Goal: Task Accomplishment & Management: Manage account settings

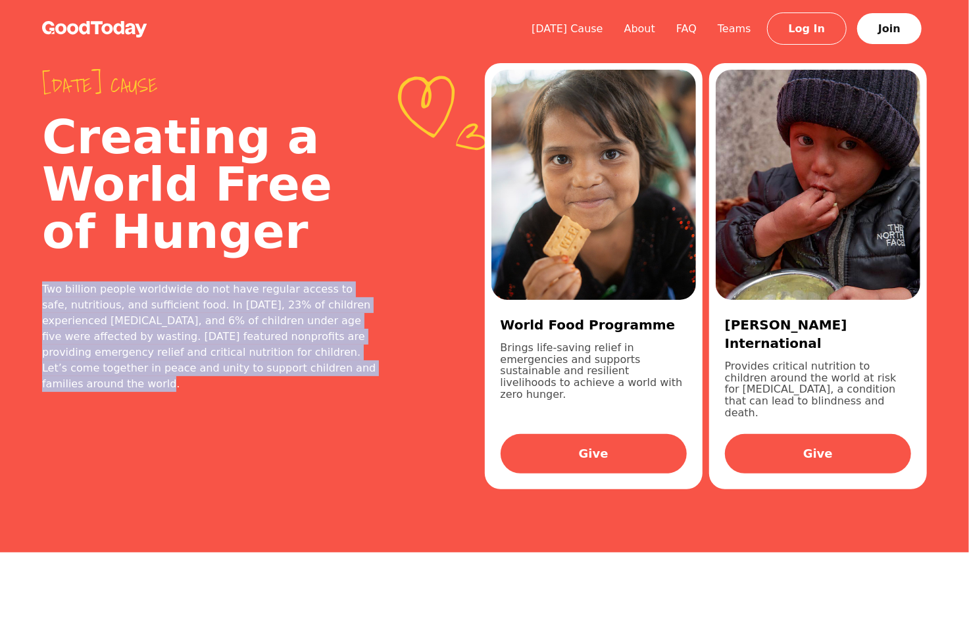
click at [101, 25] on img at bounding box center [94, 29] width 105 height 16
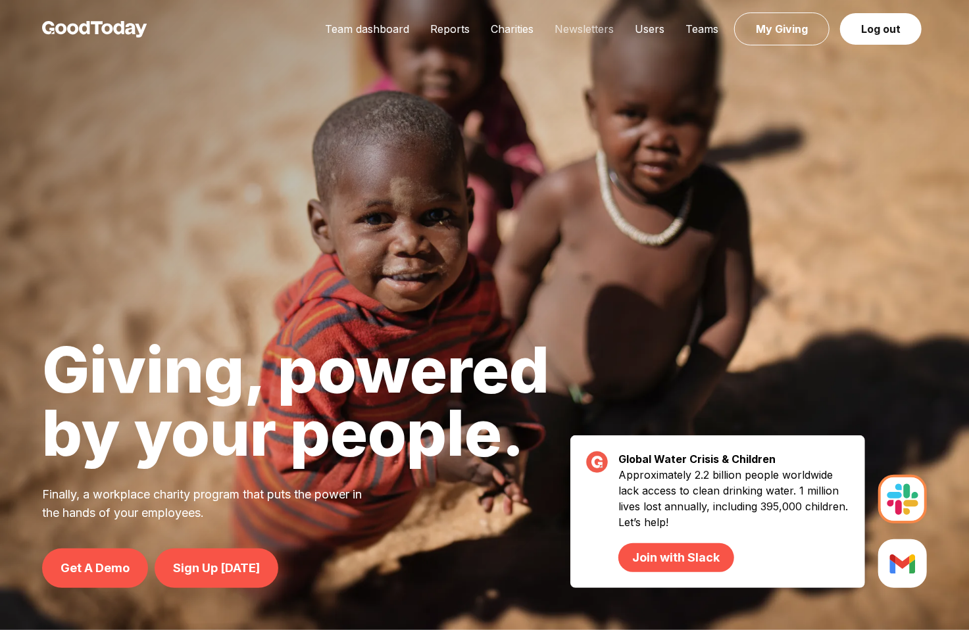
click at [589, 23] on link "Newsletters" at bounding box center [584, 28] width 80 height 13
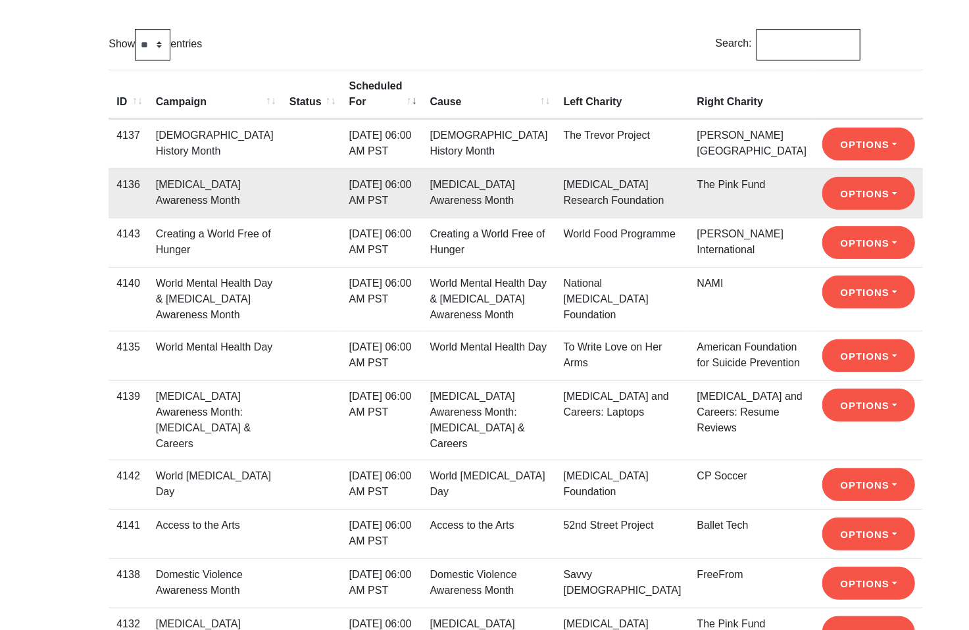
scroll to position [180, 0]
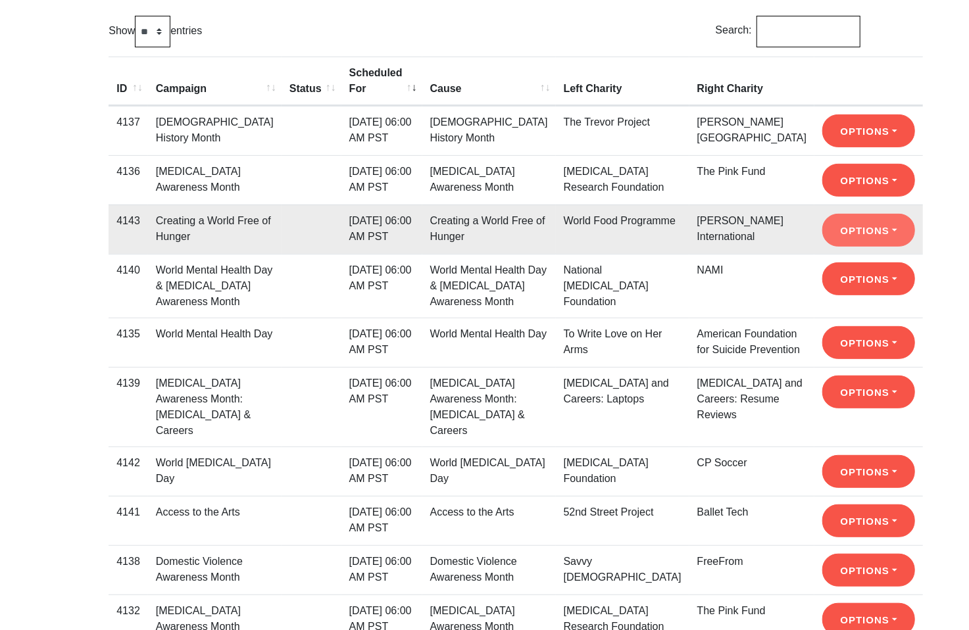
click at [822, 237] on button "Options" at bounding box center [868, 230] width 93 height 33
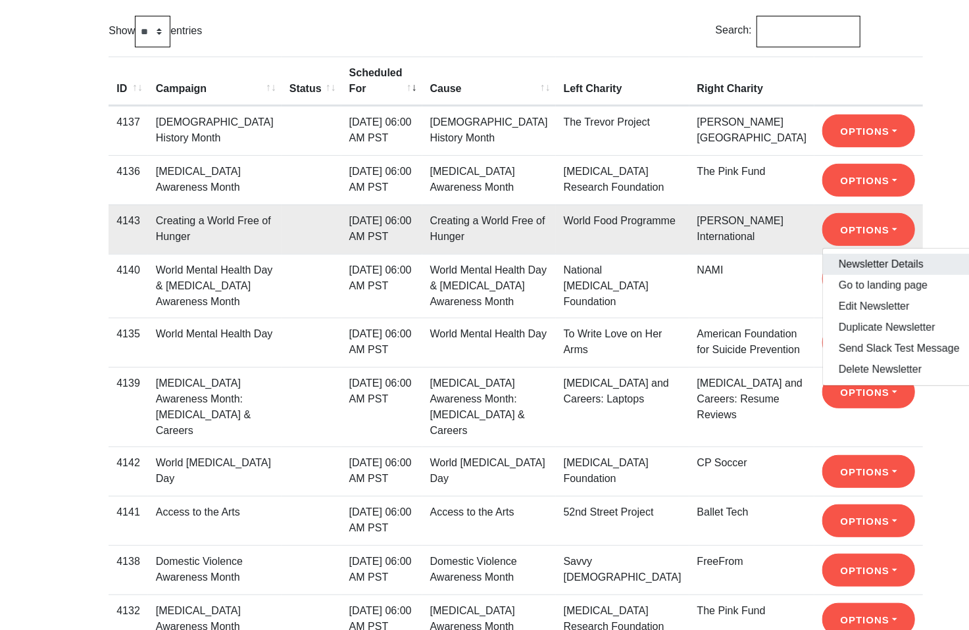
click at [823, 270] on link "Newsletter Details" at bounding box center [899, 264] width 153 height 21
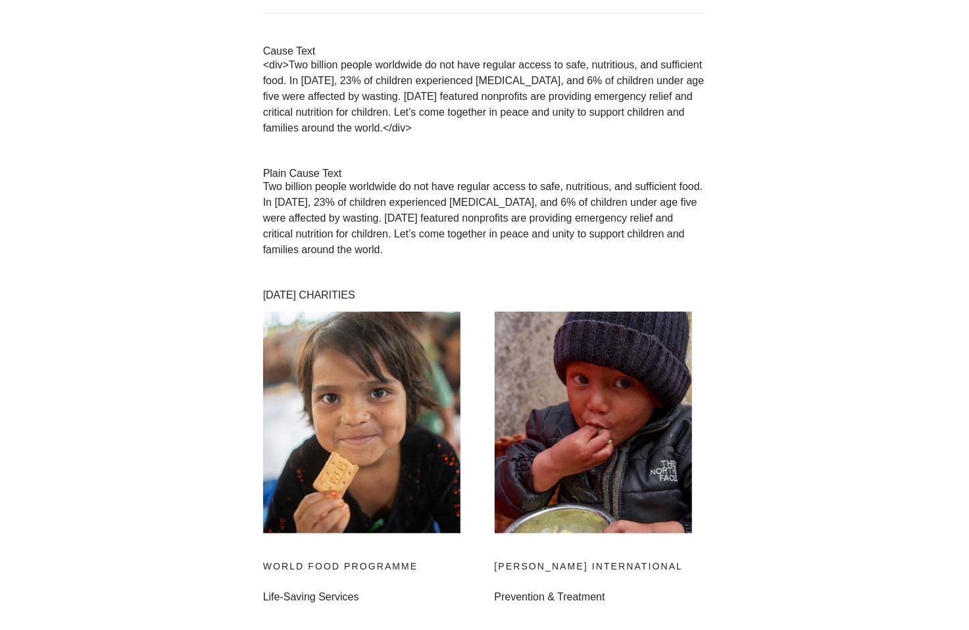
scroll to position [157, 0]
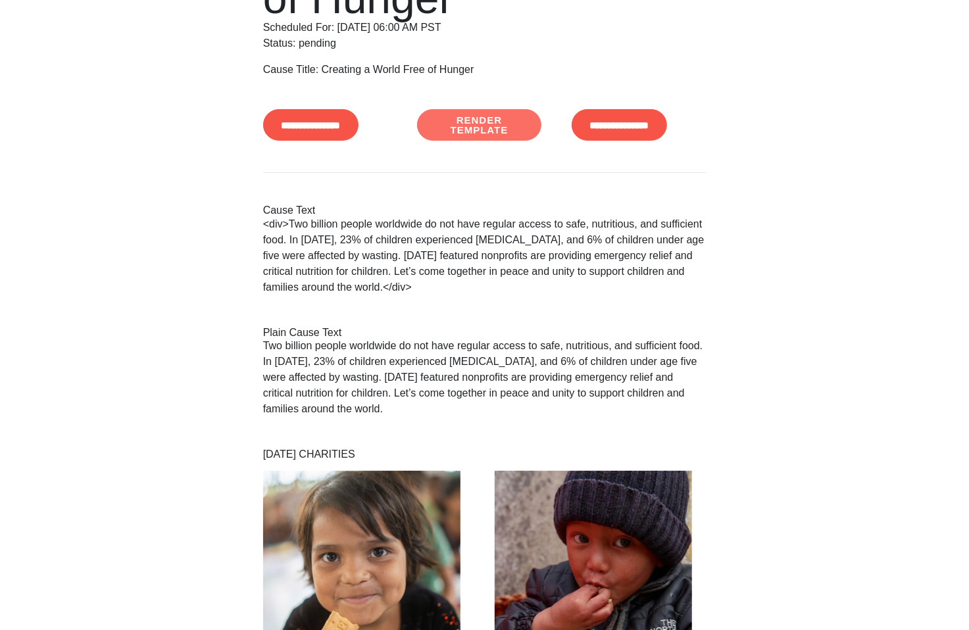
click at [491, 132] on link "Render Template" at bounding box center [479, 125] width 124 height 32
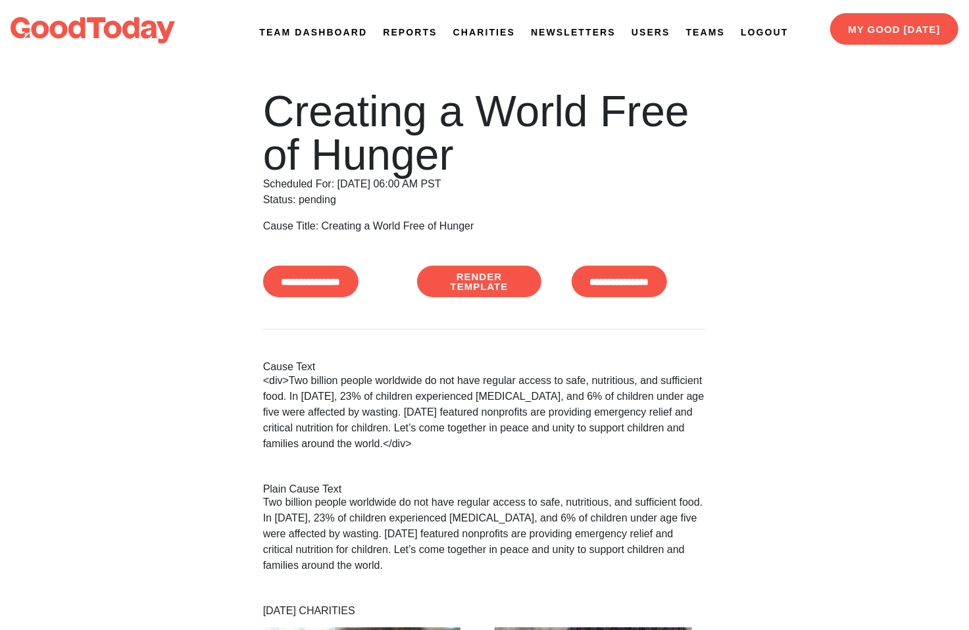
click at [587, 34] on link "Newsletters" at bounding box center [573, 33] width 85 height 14
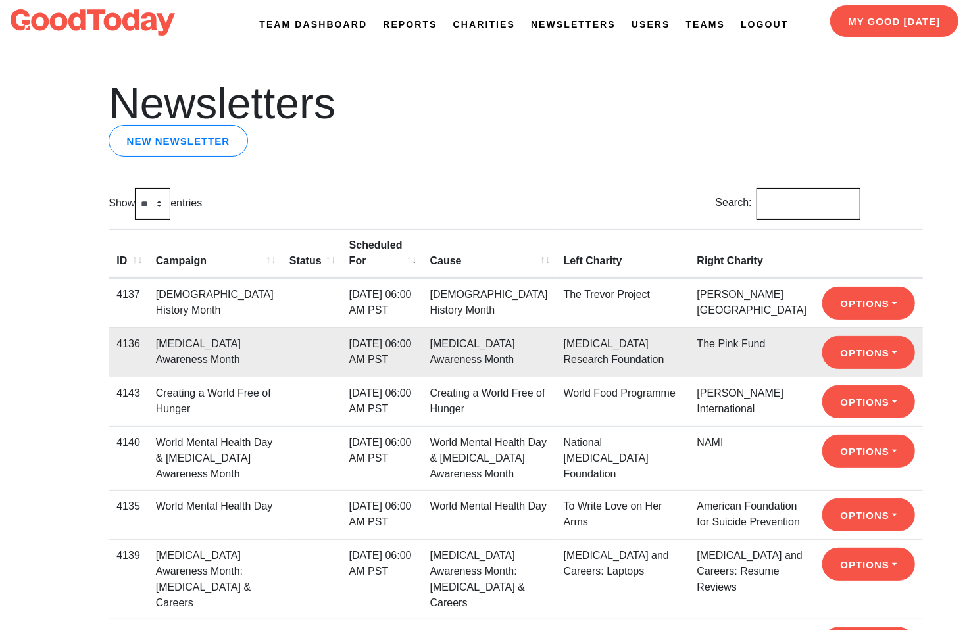
scroll to position [11, 0]
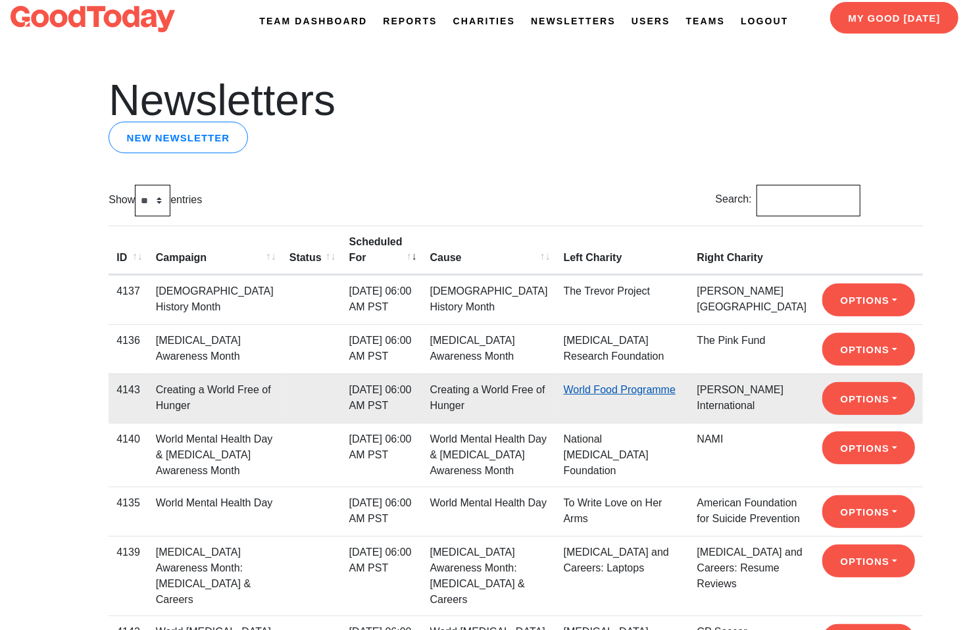
click at [577, 395] on link "World Food Programme" at bounding box center [620, 389] width 112 height 11
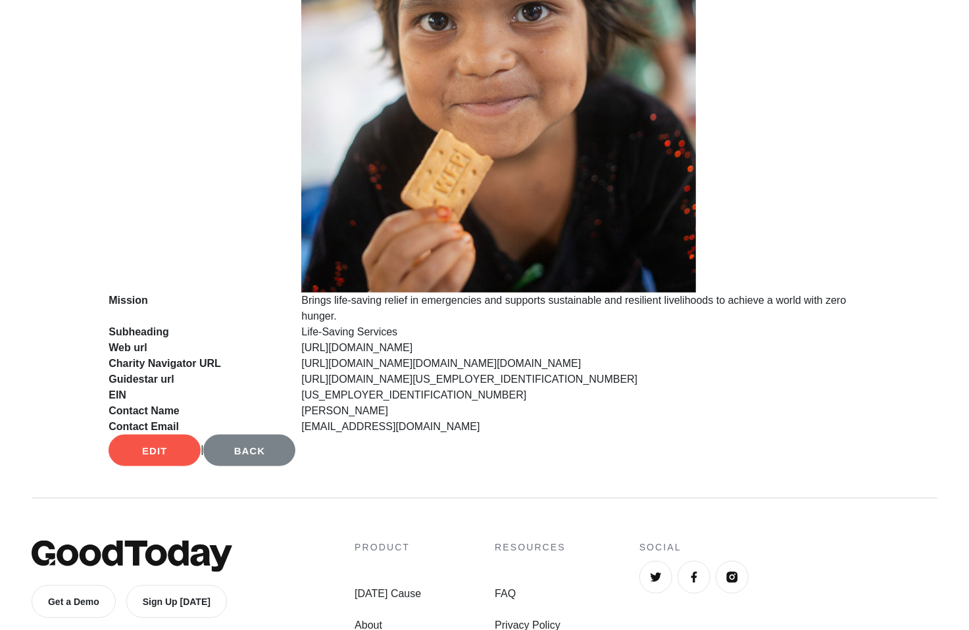
scroll to position [899, 0]
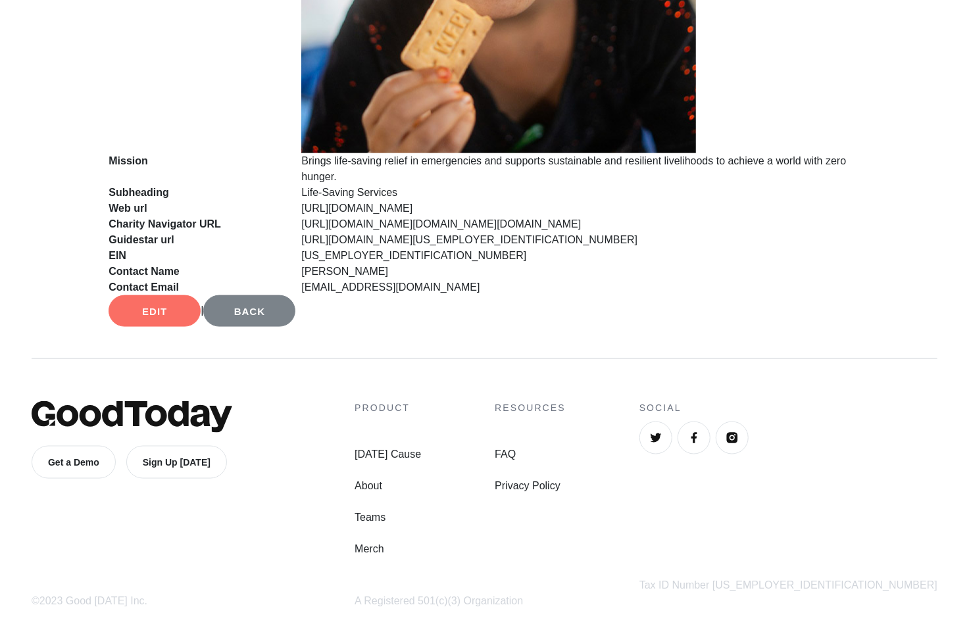
click at [161, 321] on link "Edit" at bounding box center [155, 311] width 92 height 32
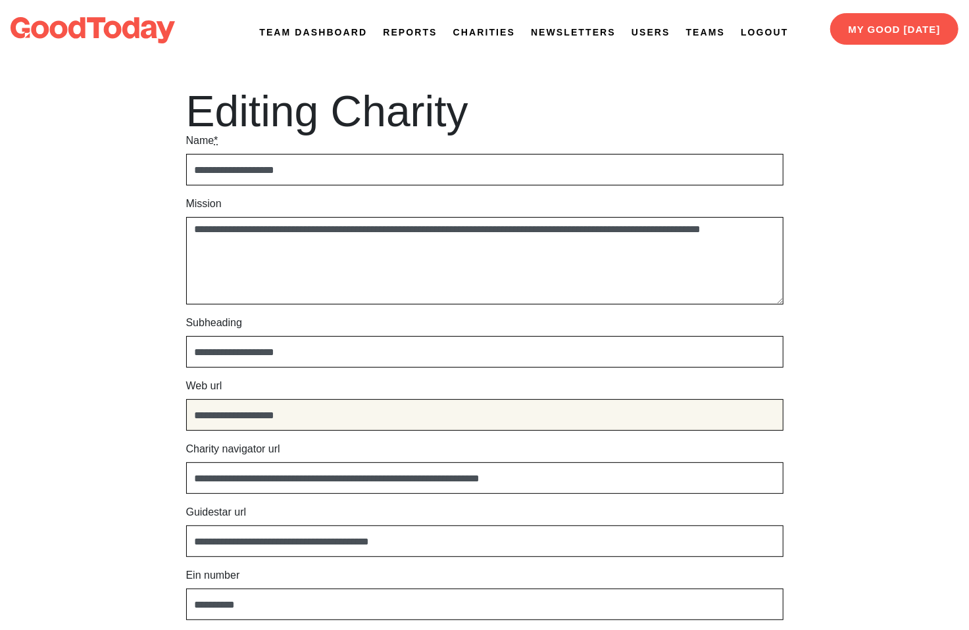
drag, startPoint x: 303, startPoint y: 412, endPoint x: 293, endPoint y: 360, distance: 53.5
paste input "**********"
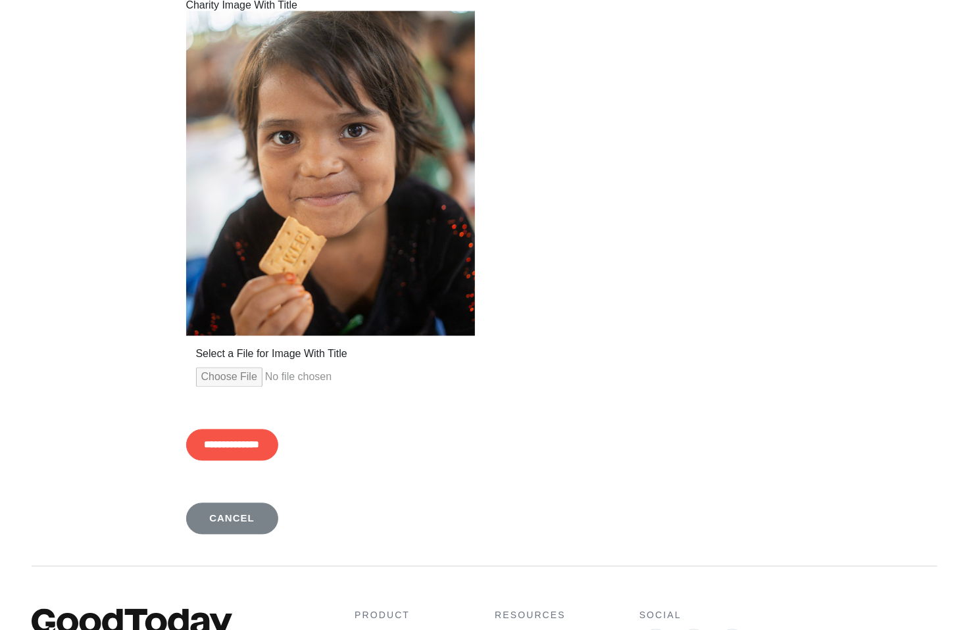
scroll to position [1173, 0]
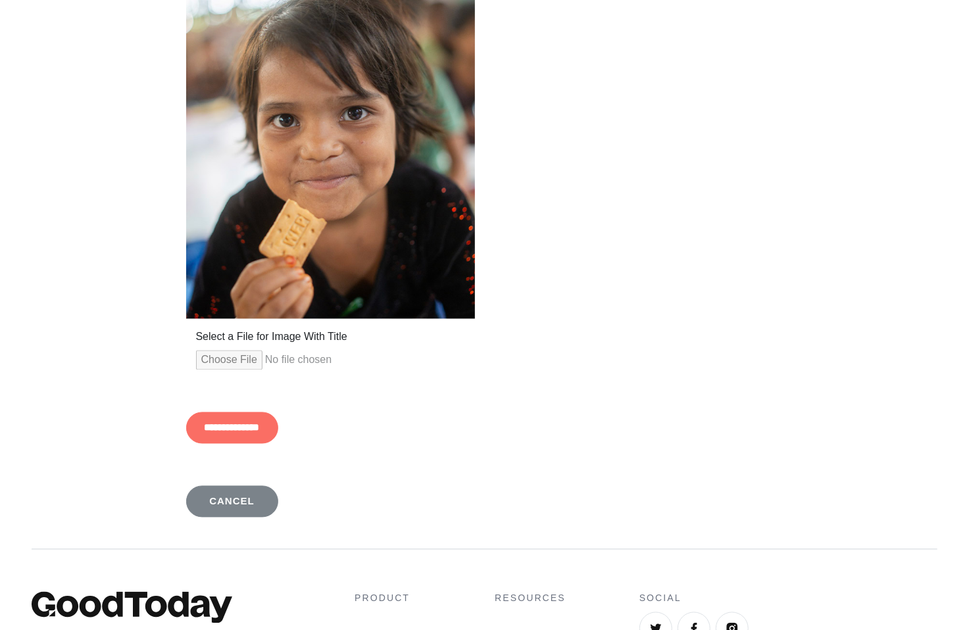
type input "**********"
click at [215, 425] on input "**********" at bounding box center [232, 428] width 92 height 32
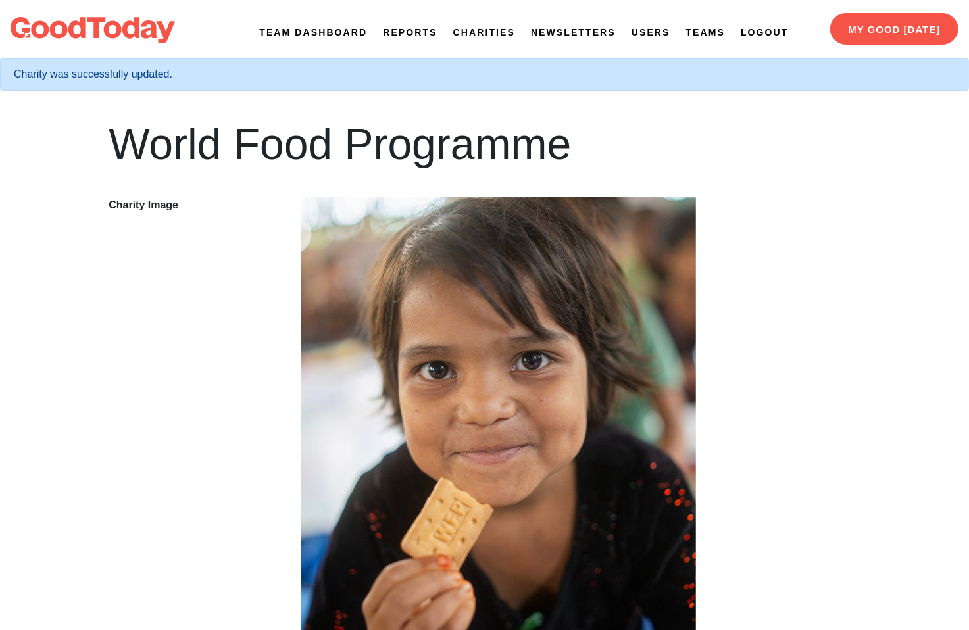
click at [552, 28] on link "Newsletters" at bounding box center [573, 33] width 85 height 14
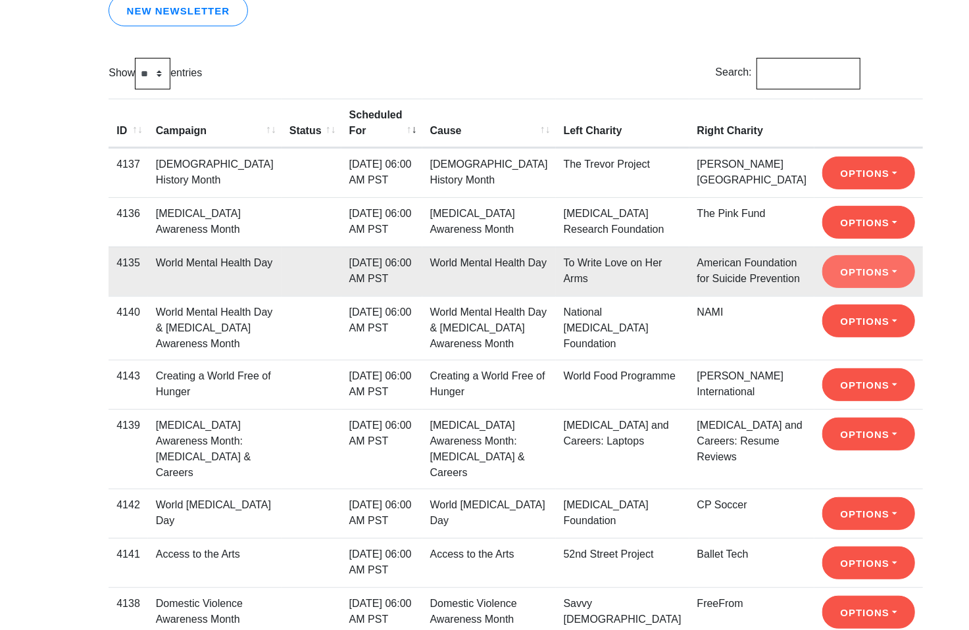
scroll to position [139, 0]
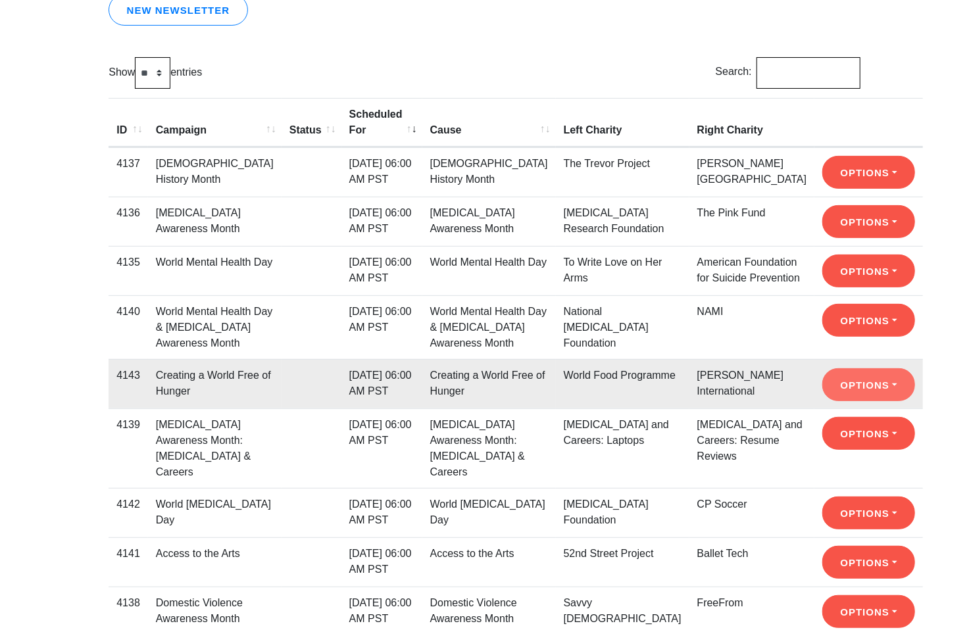
click at [822, 401] on button "Options" at bounding box center [868, 384] width 93 height 33
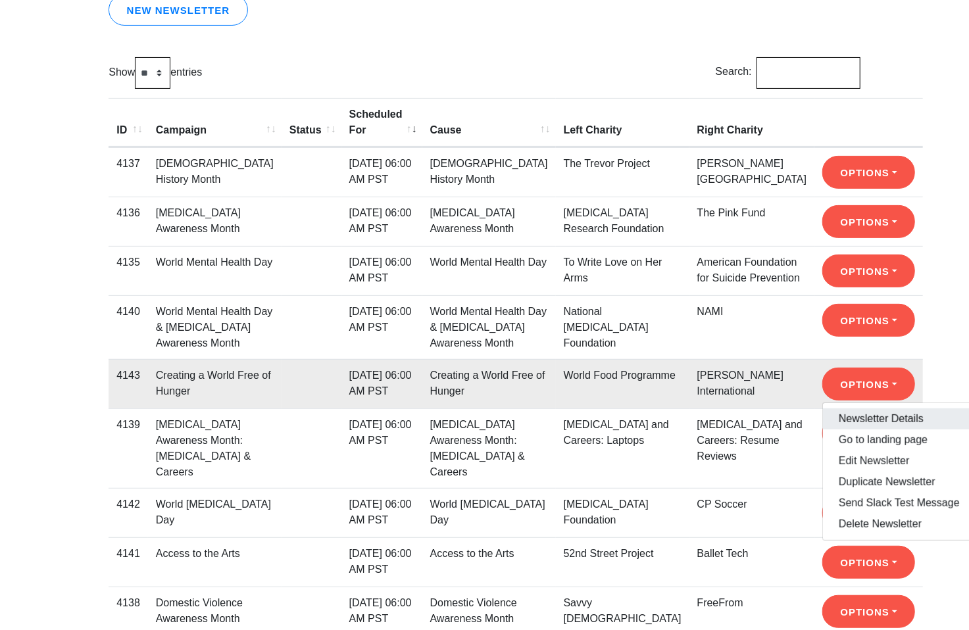
click at [823, 430] on link "Newsletter Details" at bounding box center [899, 418] width 153 height 21
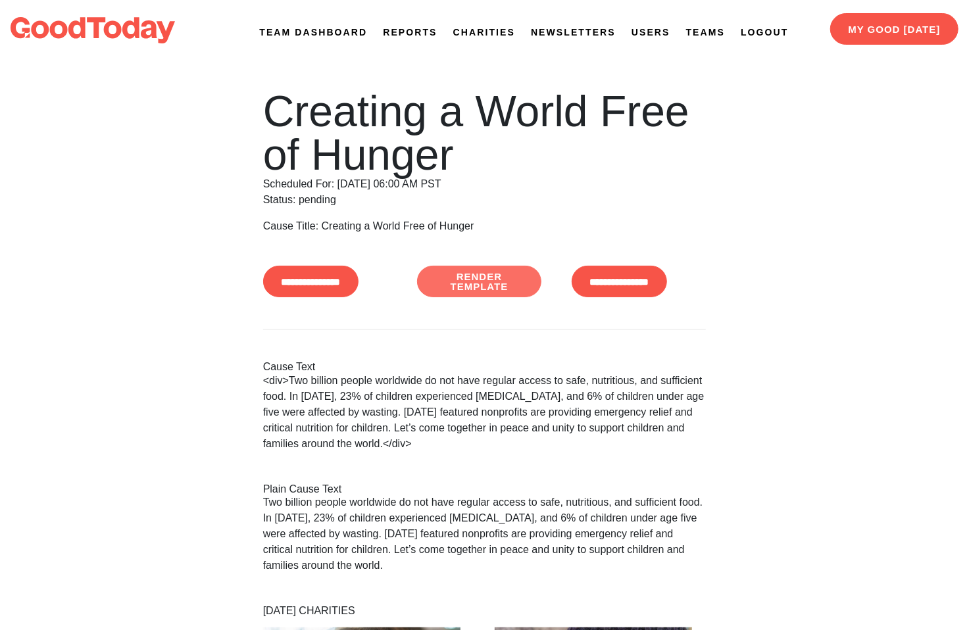
click at [470, 295] on link "Render Template" at bounding box center [479, 282] width 124 height 32
click at [547, 34] on link "Newsletters" at bounding box center [573, 33] width 85 height 14
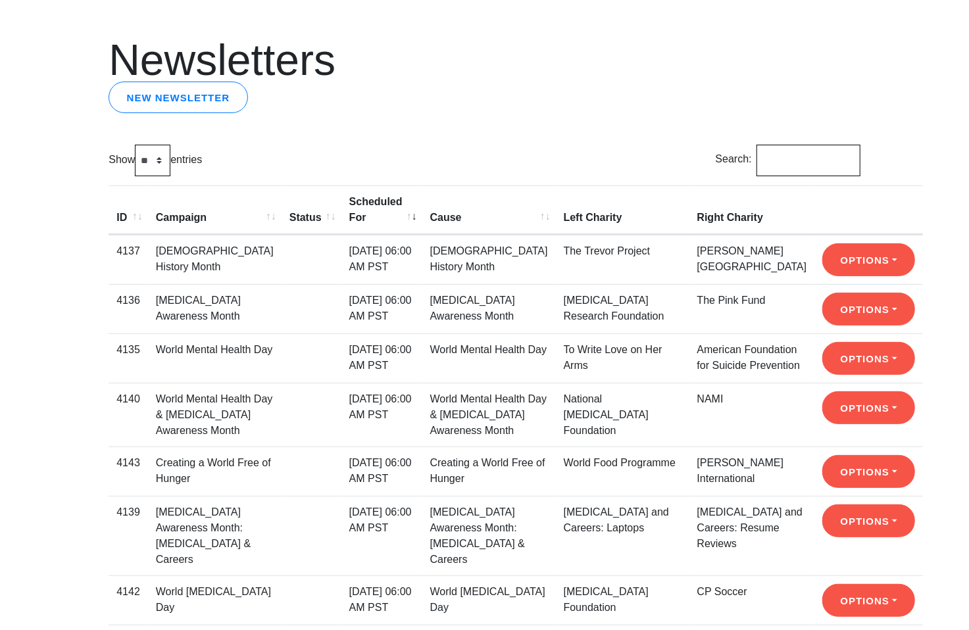
scroll to position [61, 0]
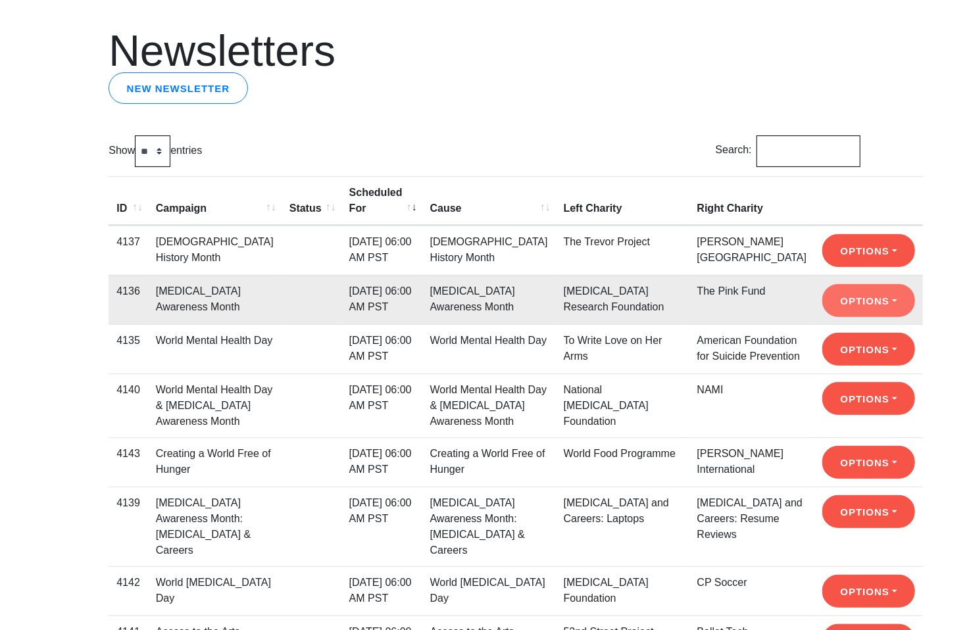
click at [822, 297] on button "Options" at bounding box center [868, 300] width 93 height 33
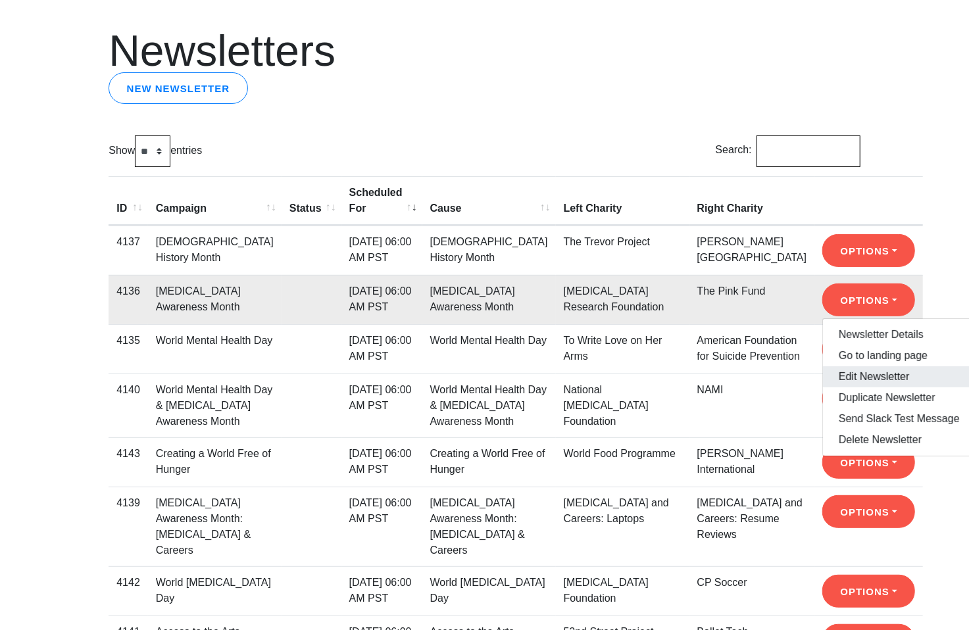
click at [823, 372] on link "Edit Newsletter" at bounding box center [899, 376] width 153 height 21
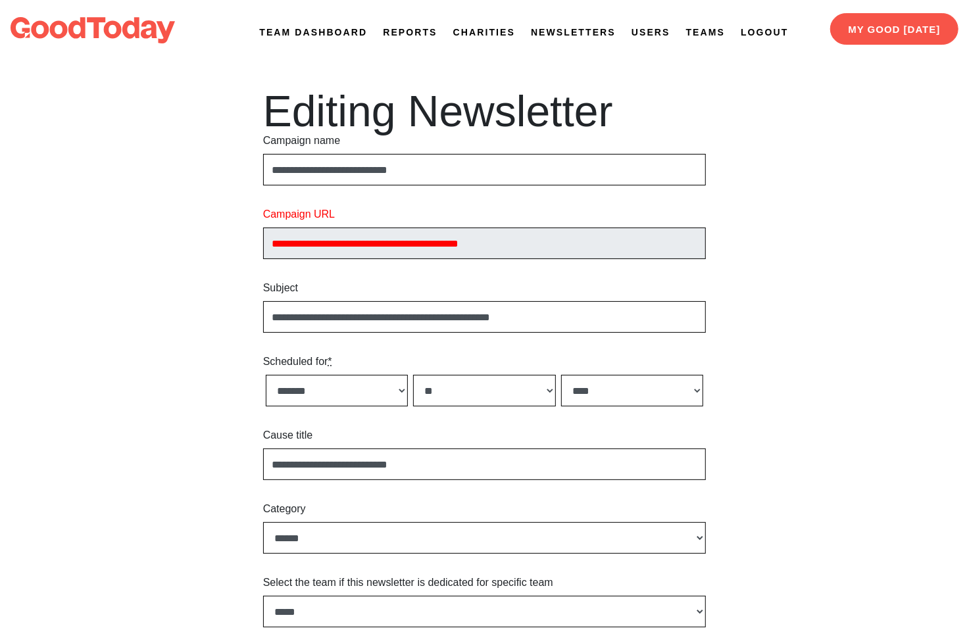
click at [566, 28] on link "Newsletters" at bounding box center [573, 33] width 85 height 14
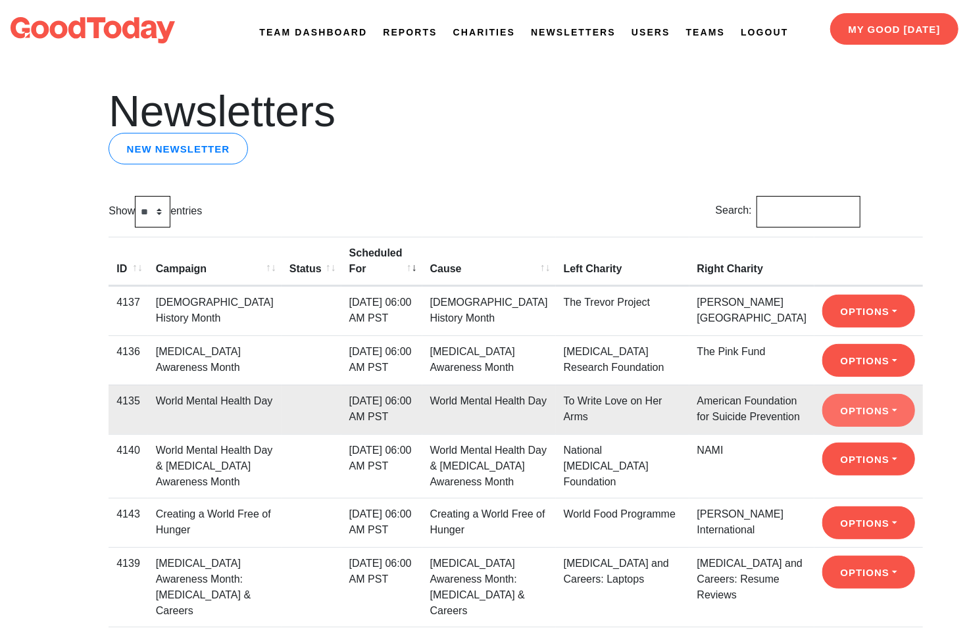
click at [822, 427] on button "Options" at bounding box center [868, 410] width 93 height 33
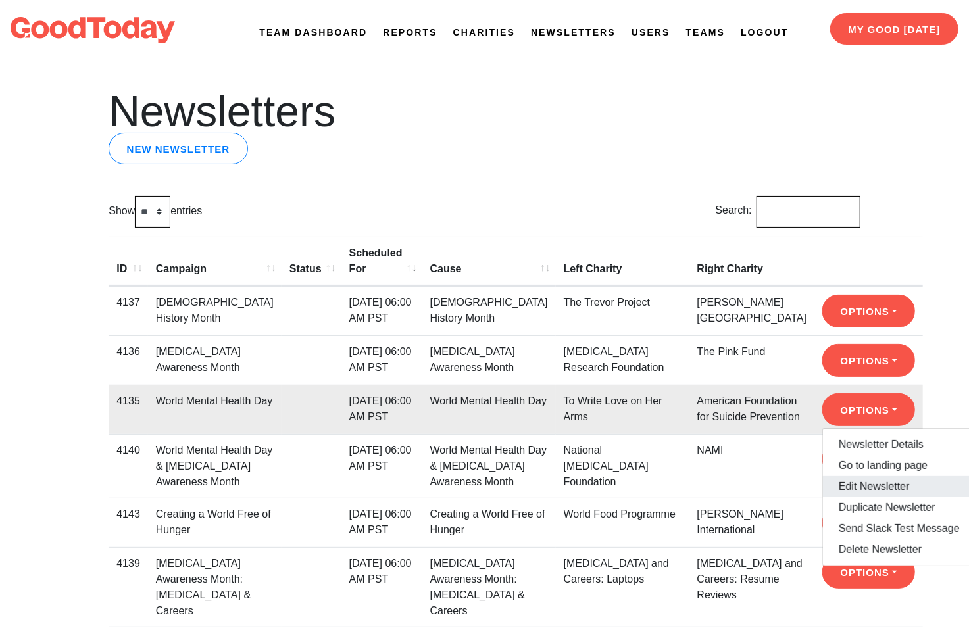
click at [823, 497] on link "Edit Newsletter" at bounding box center [899, 486] width 153 height 21
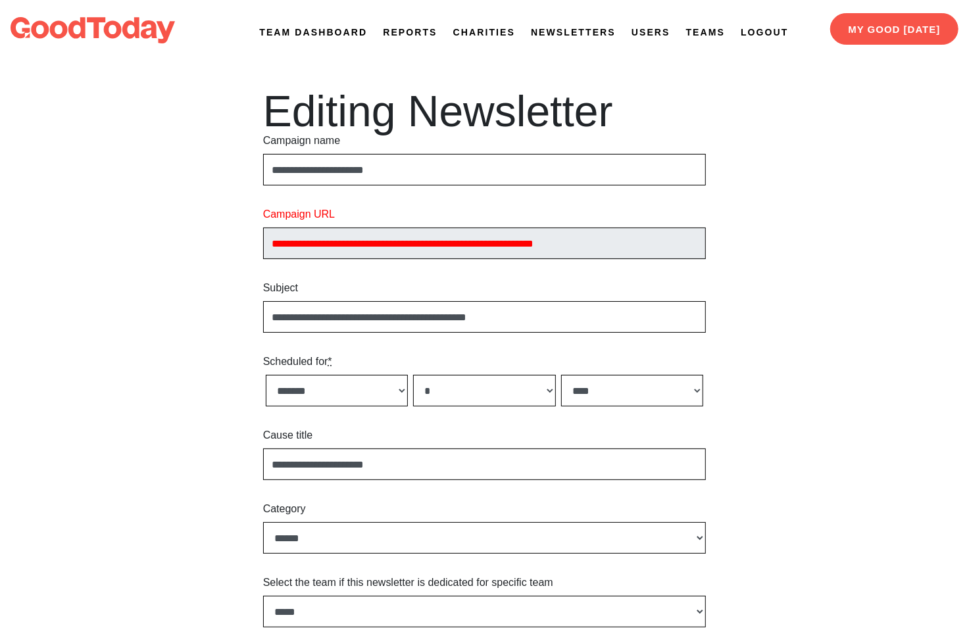
click at [571, 29] on link "Newsletters" at bounding box center [573, 33] width 85 height 14
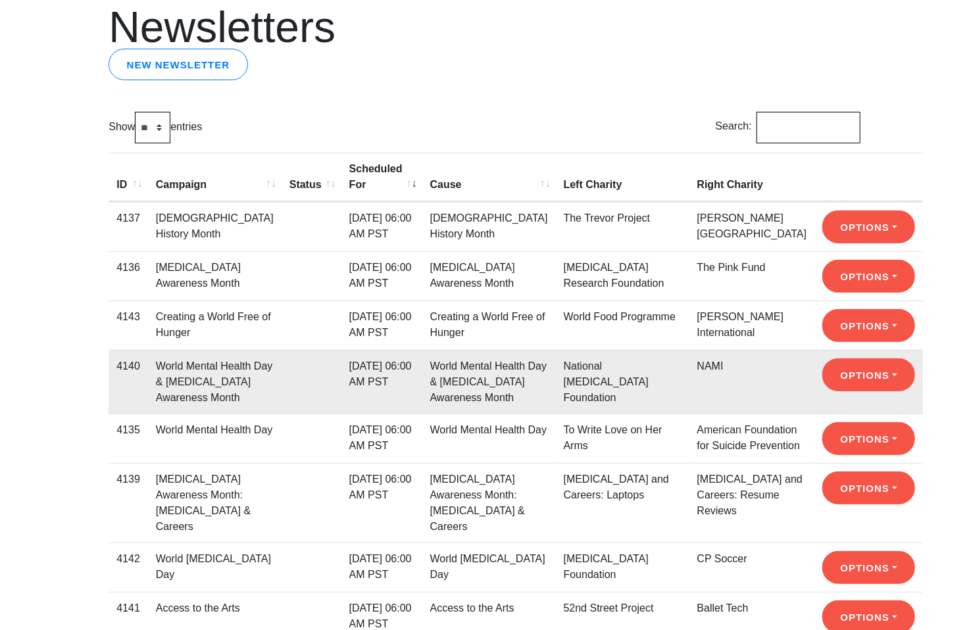
scroll to position [92, 0]
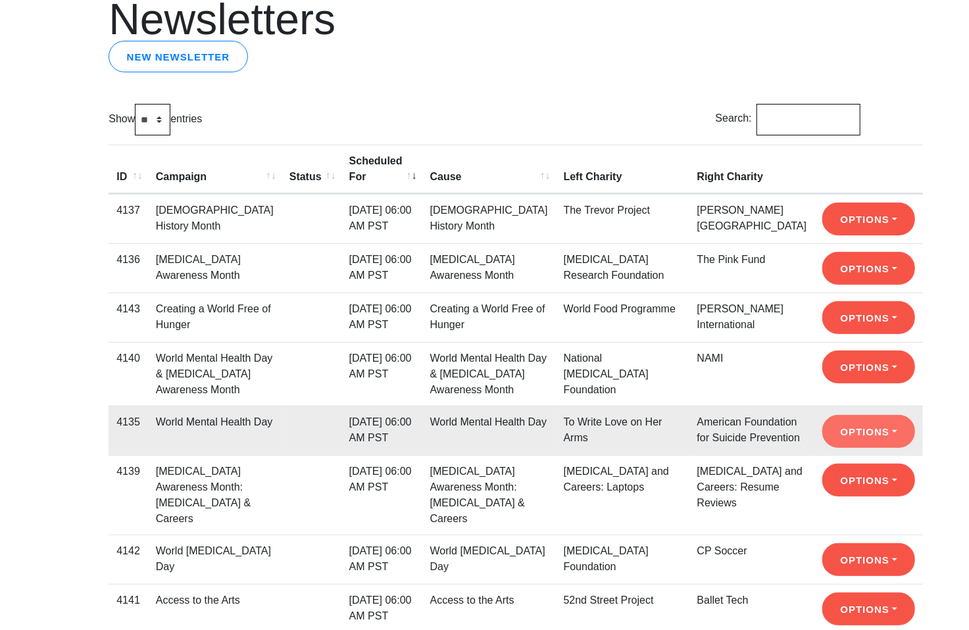
click at [822, 448] on button "Options" at bounding box center [868, 431] width 93 height 33
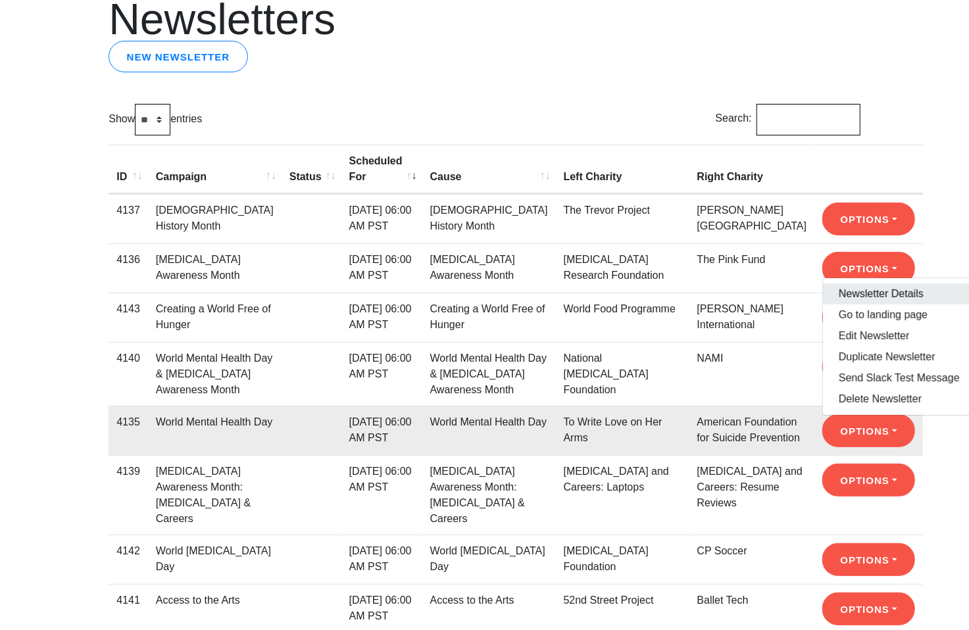
click at [823, 305] on link "Newsletter Details" at bounding box center [899, 294] width 153 height 21
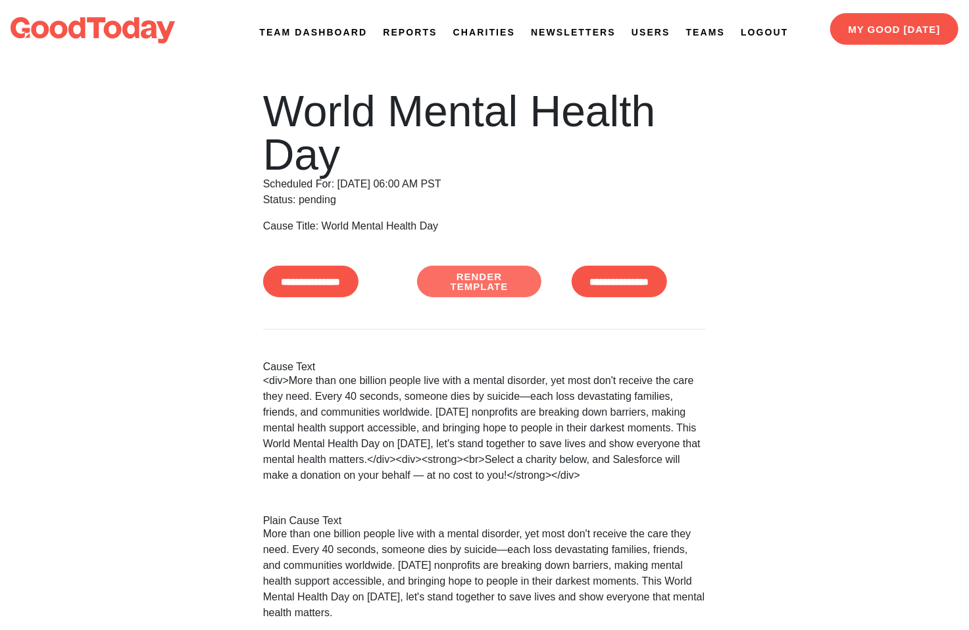
click at [481, 282] on link "Render Template" at bounding box center [479, 282] width 124 height 32
click at [579, 30] on link "Newsletters" at bounding box center [573, 33] width 85 height 14
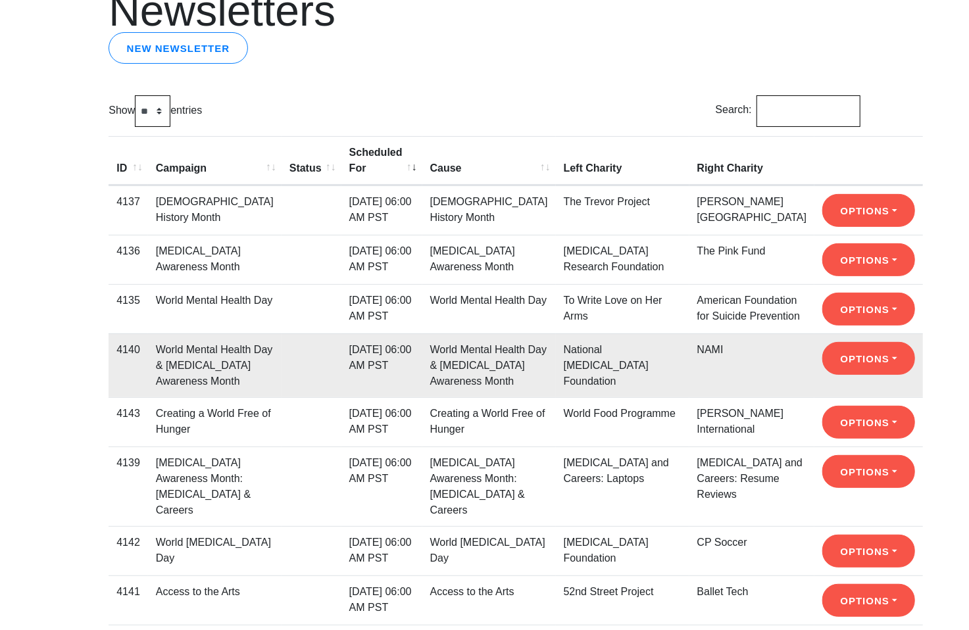
scroll to position [101, 0]
click at [822, 375] on button "Options" at bounding box center [868, 358] width 93 height 33
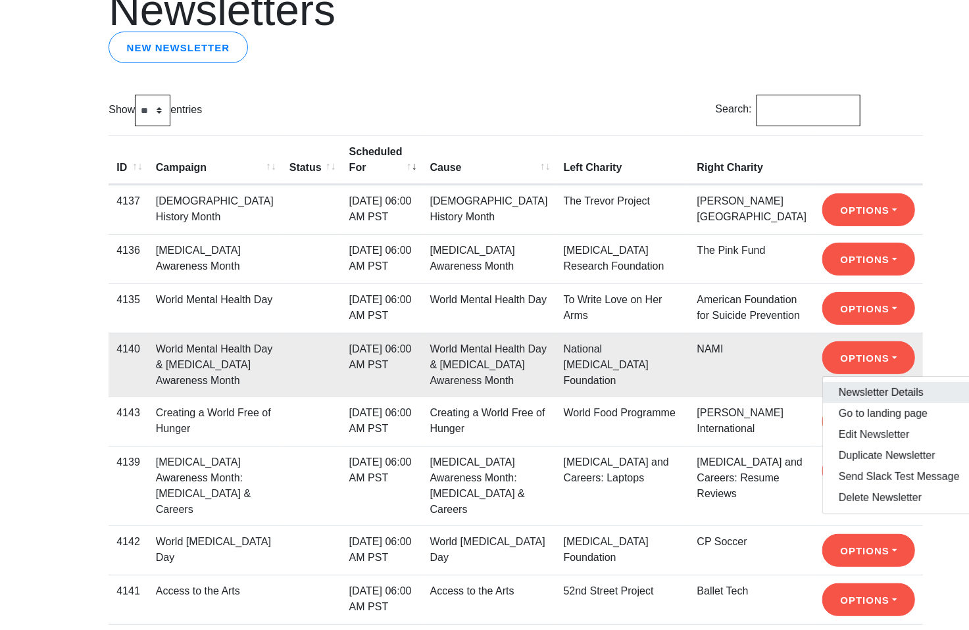
click at [823, 403] on link "Newsletter Details" at bounding box center [899, 392] width 153 height 21
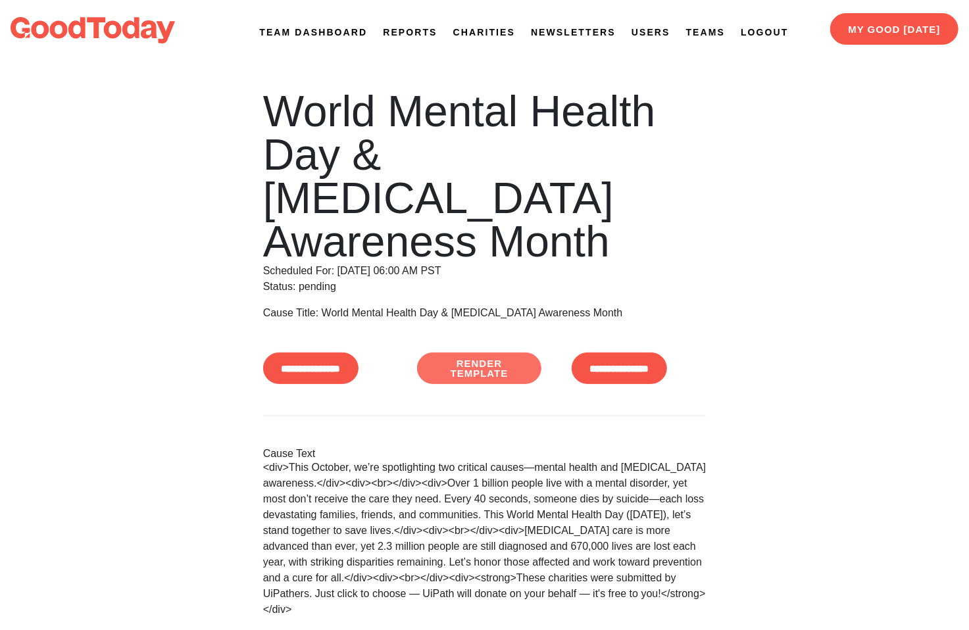
click at [460, 353] on link "Render Template" at bounding box center [479, 369] width 124 height 32
